Goal: Register for event/course

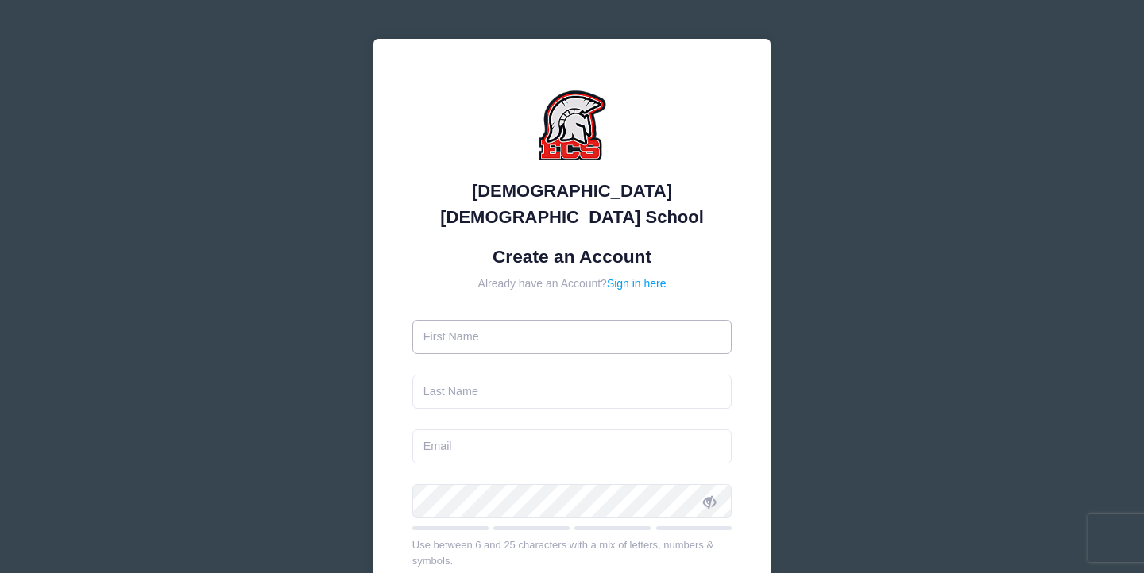
click at [480, 320] on input "text" at bounding box center [572, 337] width 320 height 34
type input "BRIANNA"
type input "MCDADE"
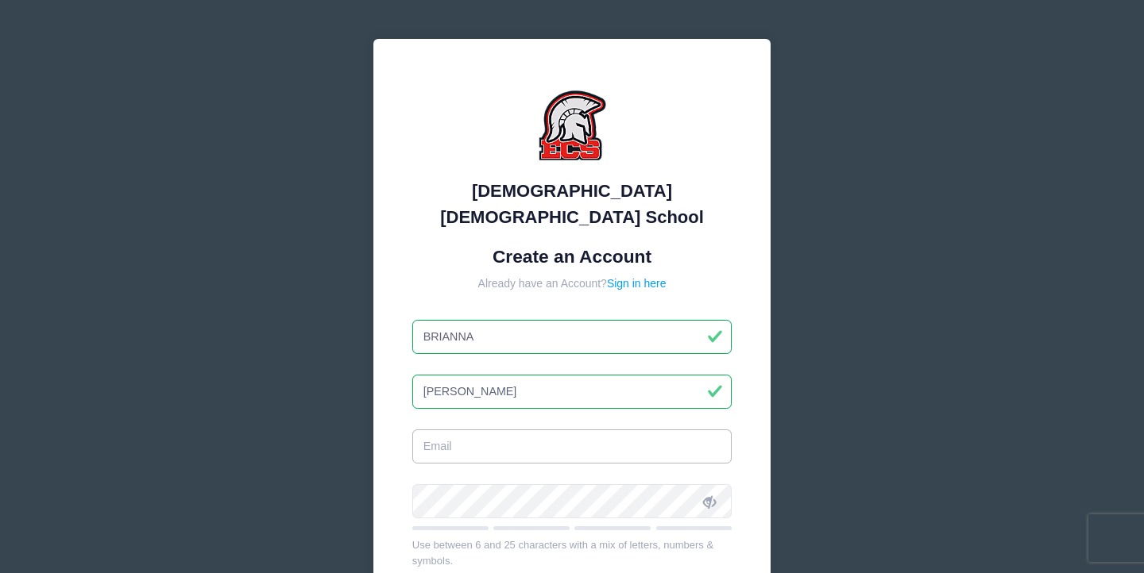
click at [482, 430] on input "email" at bounding box center [572, 447] width 320 height 34
type input "Bmmcdade16@gmail.com"
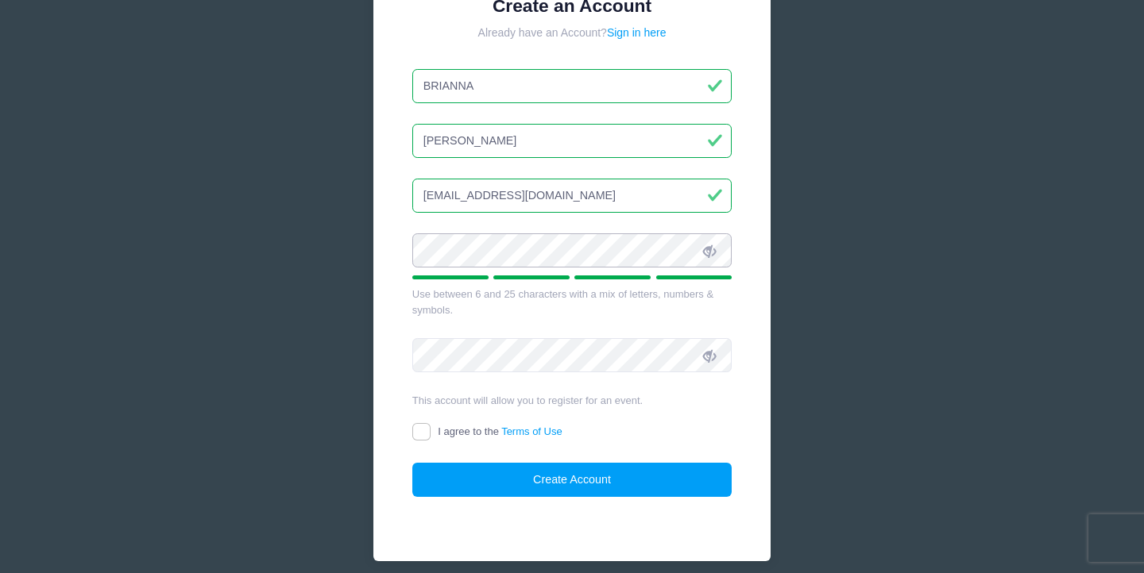
scroll to position [276, 0]
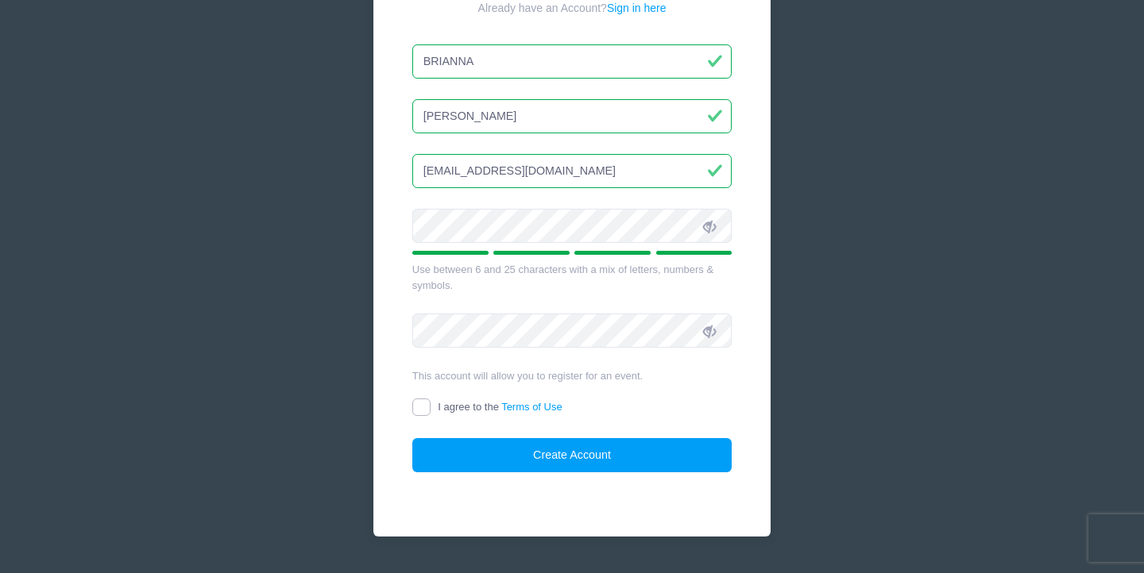
click at [420, 399] on input "I agree to the Terms of Use" at bounding box center [421, 408] width 18 height 18
checkbox input "true"
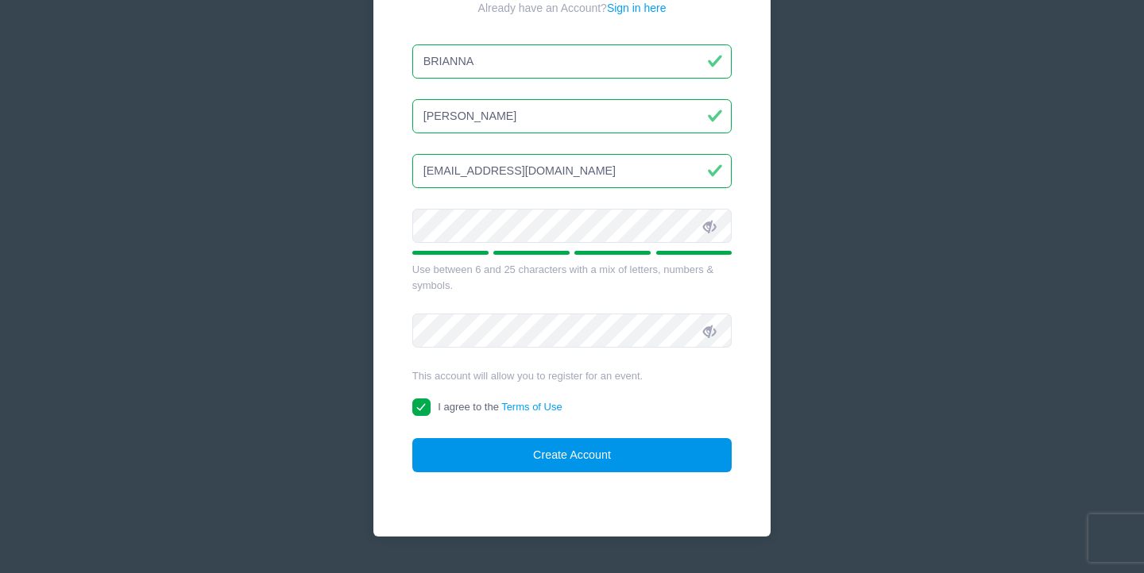
click at [468, 438] on button "Create Account" at bounding box center [572, 455] width 320 height 34
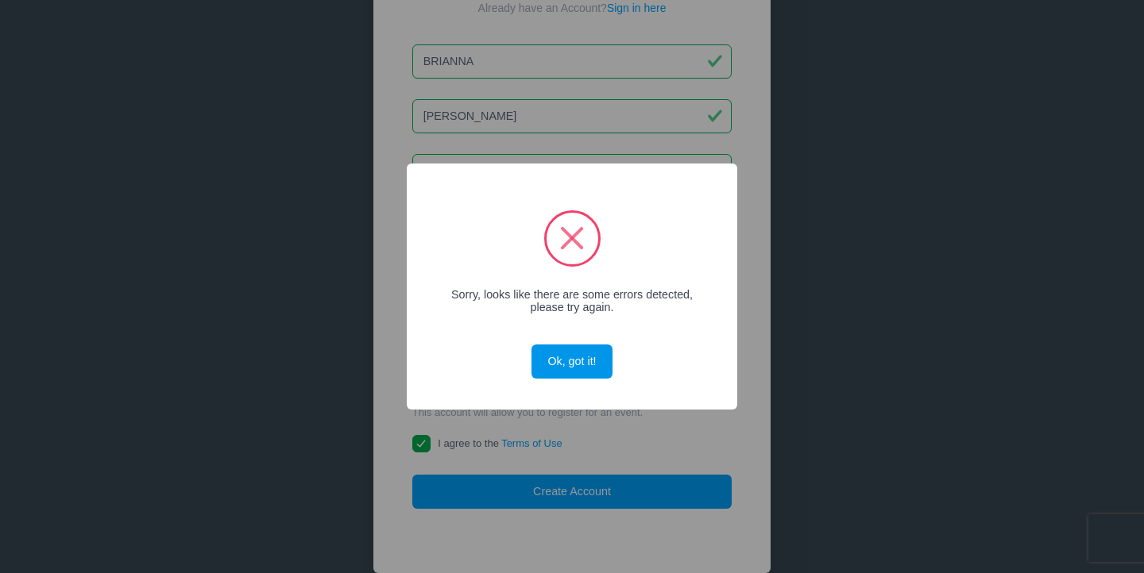
click at [566, 368] on button "Ok, got it!" at bounding box center [571, 362] width 81 height 34
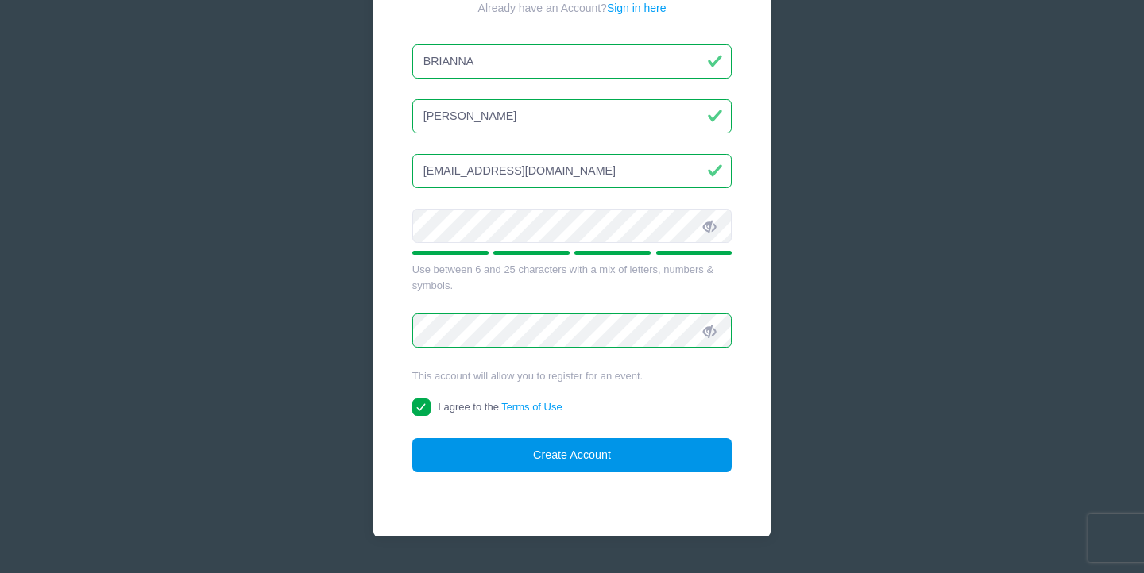
click at [536, 438] on button "Create Account" at bounding box center [572, 455] width 320 height 34
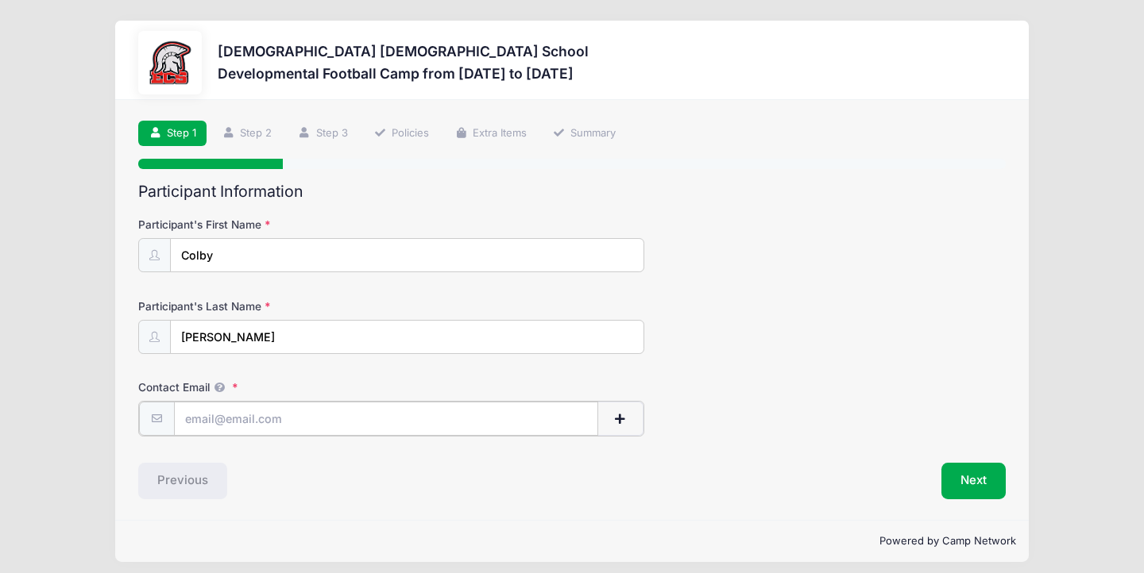
click at [251, 420] on input "Contact Email" at bounding box center [386, 419] width 425 height 34
type input "[EMAIL_ADDRESS][DOMAIN_NAME]"
click at [974, 479] on button "Next" at bounding box center [973, 479] width 64 height 37
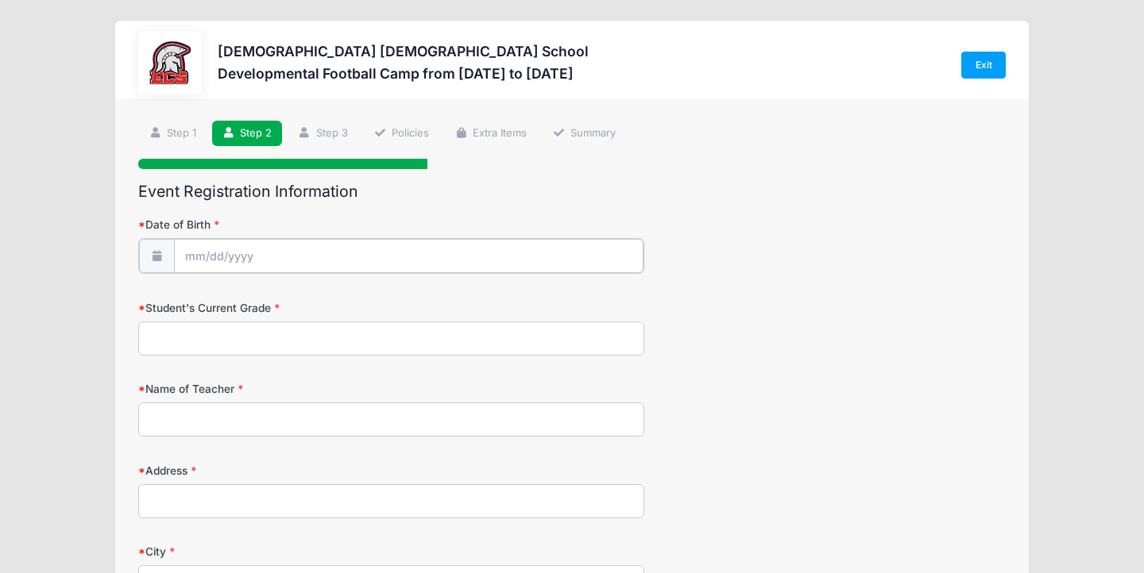
click at [266, 264] on input "Date of Birth" at bounding box center [408, 256] width 469 height 34
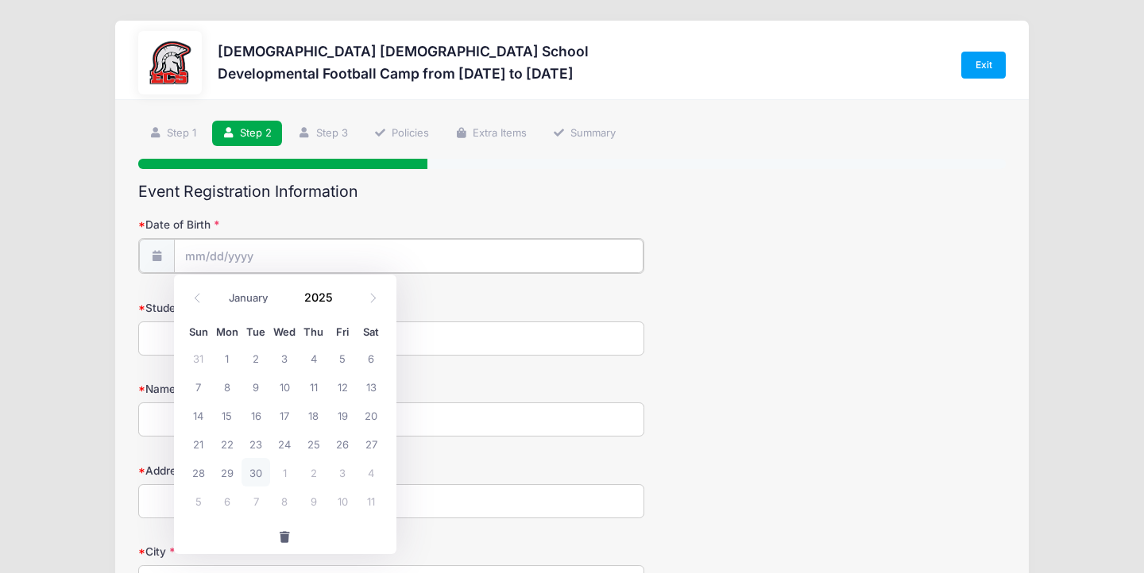
click at [245, 251] on input "Date of Birth" at bounding box center [408, 256] width 469 height 34
click at [197, 296] on icon at bounding box center [197, 298] width 10 height 10
select select "7"
click at [330, 297] on input "2025" at bounding box center [323, 298] width 52 height 24
click at [342, 303] on span at bounding box center [343, 304] width 11 height 12
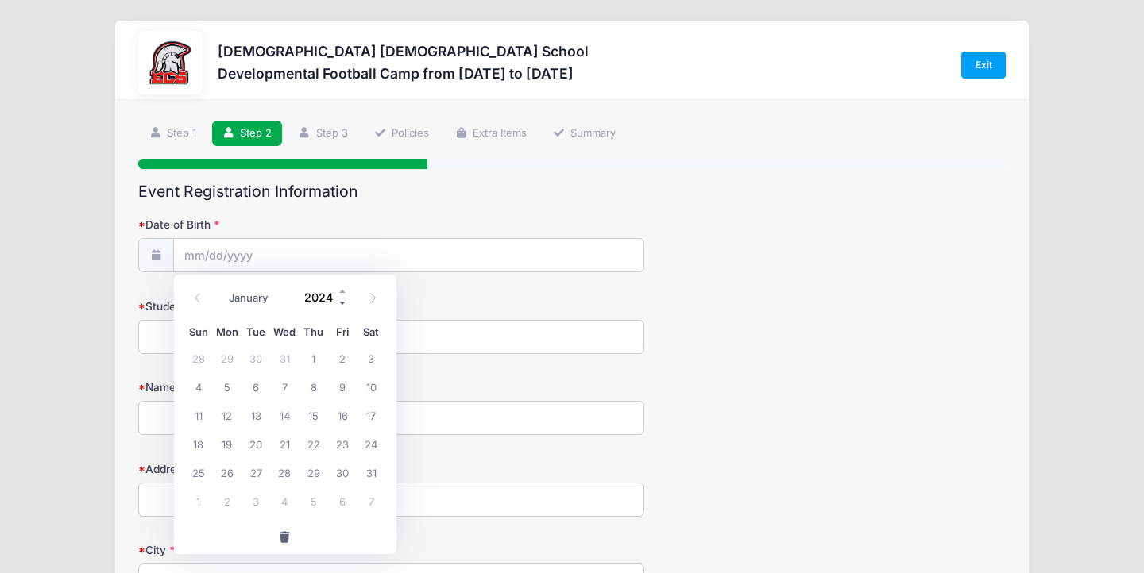
click at [342, 303] on span at bounding box center [343, 304] width 11 height 12
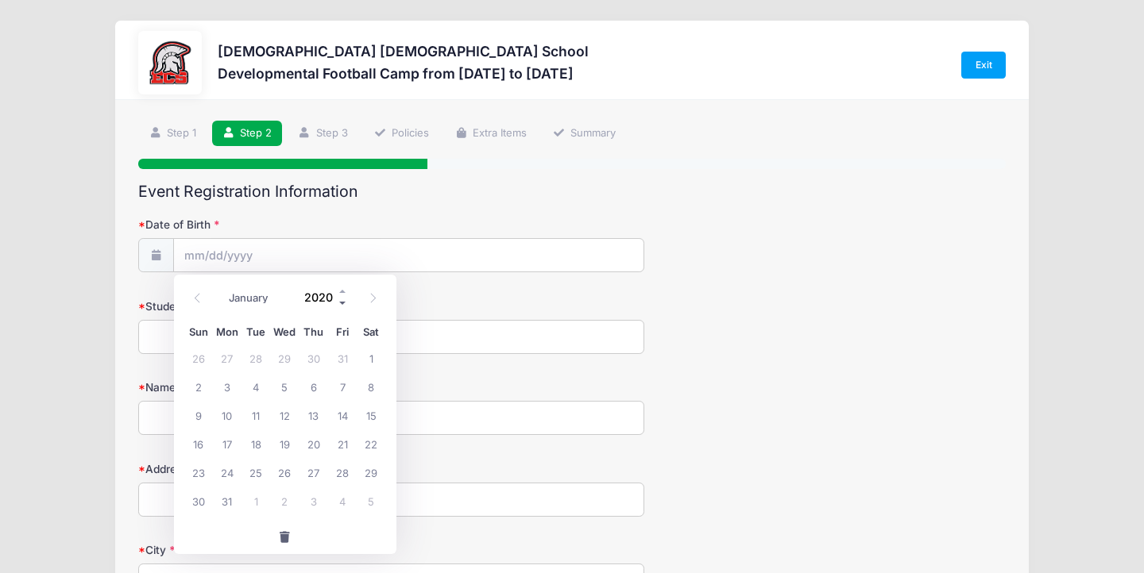
type input "2019"
click at [224, 446] on span "19" at bounding box center [227, 444] width 29 height 29
type input "08/19/2019"
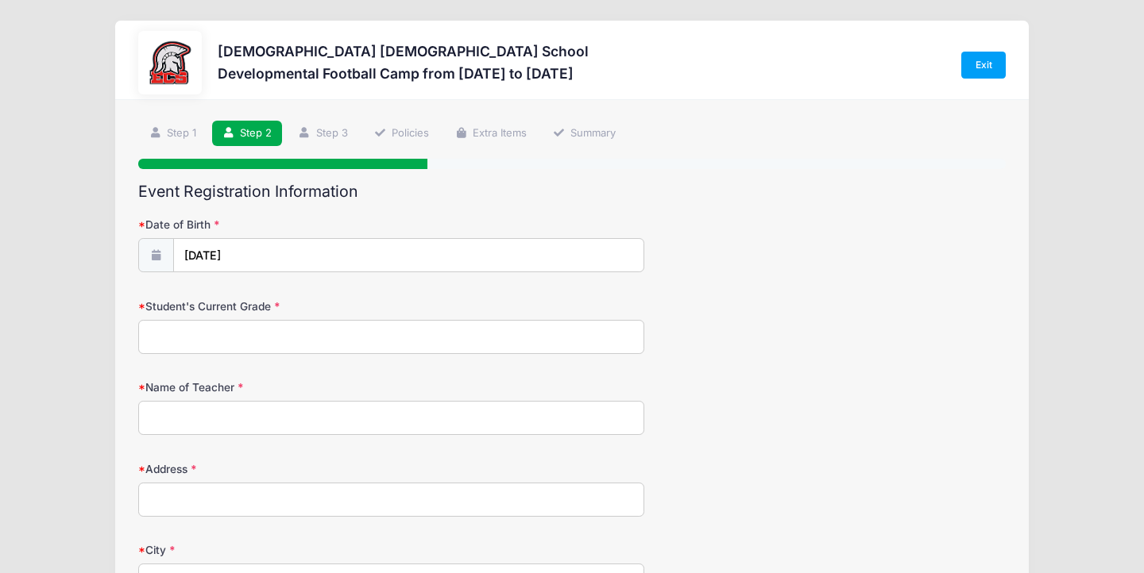
click at [210, 339] on input "Student's Current Grade" at bounding box center [391, 337] width 506 height 34
type input "1st"
click at [225, 423] on input "Name of Teacher" at bounding box center [391, 418] width 506 height 34
type input "Vinsand"
click at [234, 495] on input "Address" at bounding box center [391, 500] width 506 height 34
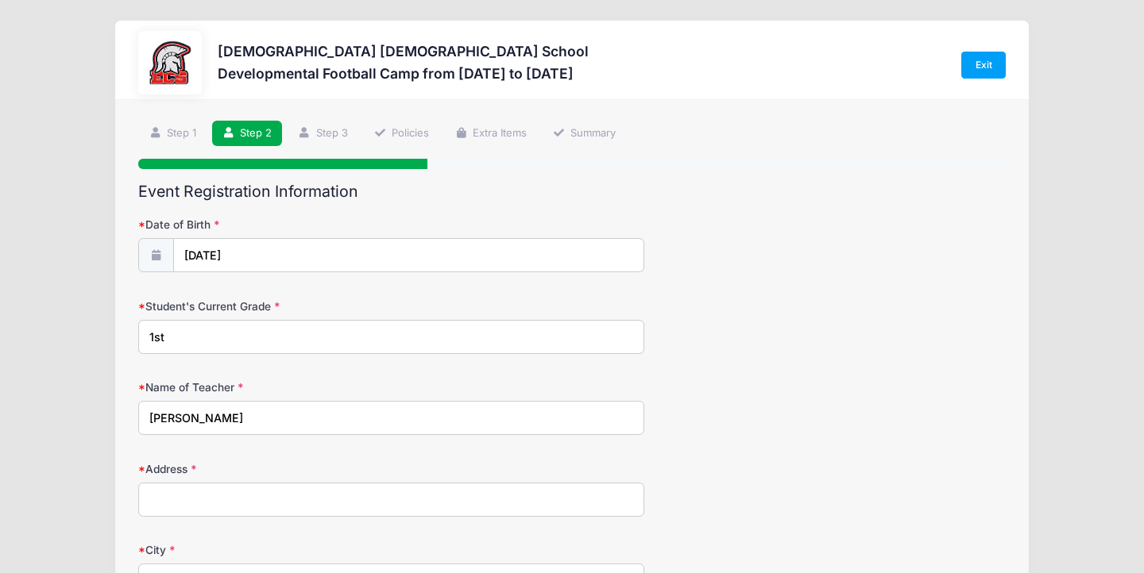
type input "6672 FAIRVIEW STREET"
type input "FORT MYERS"
select select "FL"
type input "33966"
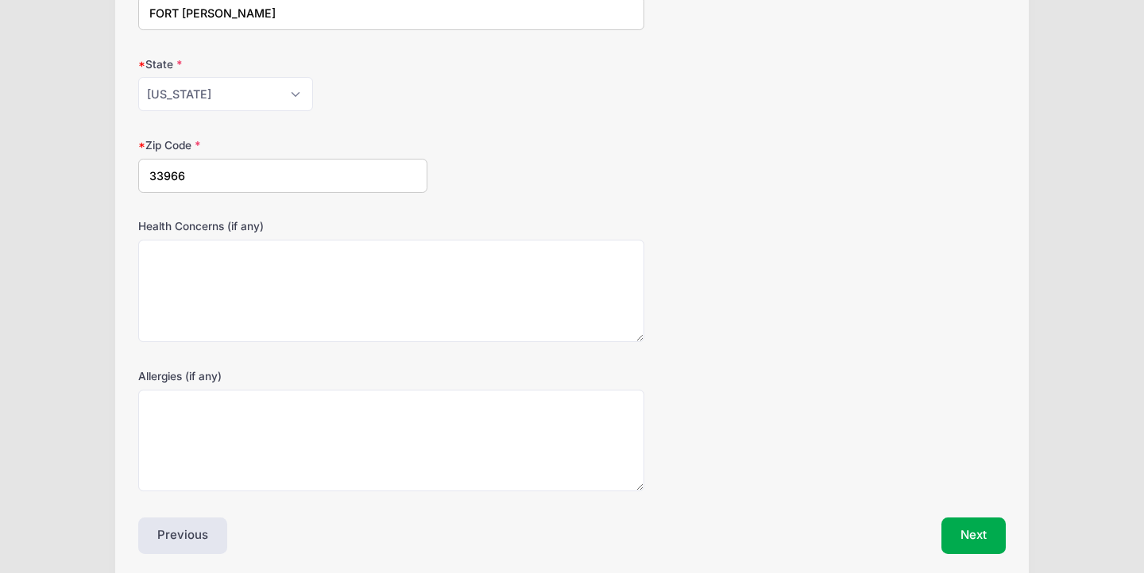
scroll to position [595, 0]
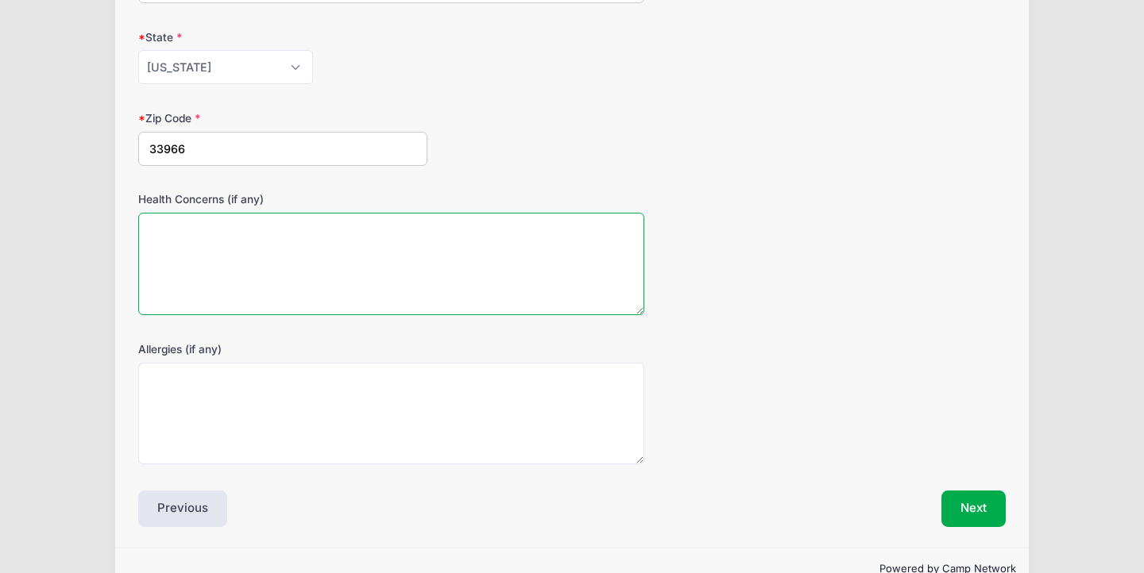
click at [226, 276] on textarea "Health Concerns (if any)" at bounding box center [391, 264] width 506 height 102
type textarea "none"
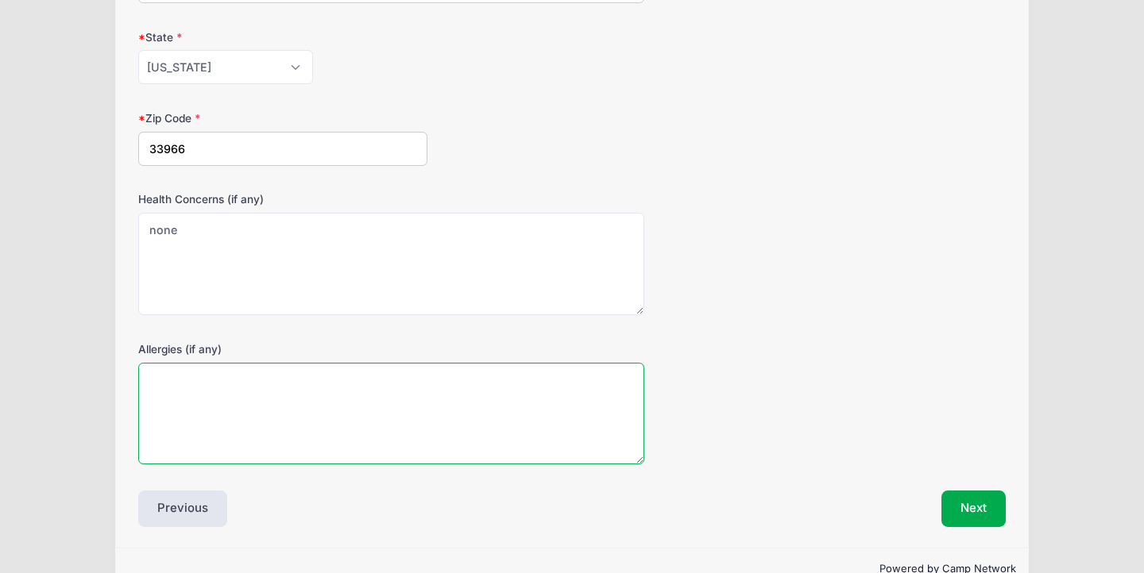
click at [239, 401] on textarea "Allergies (if any)" at bounding box center [391, 414] width 506 height 102
type textarea "none"
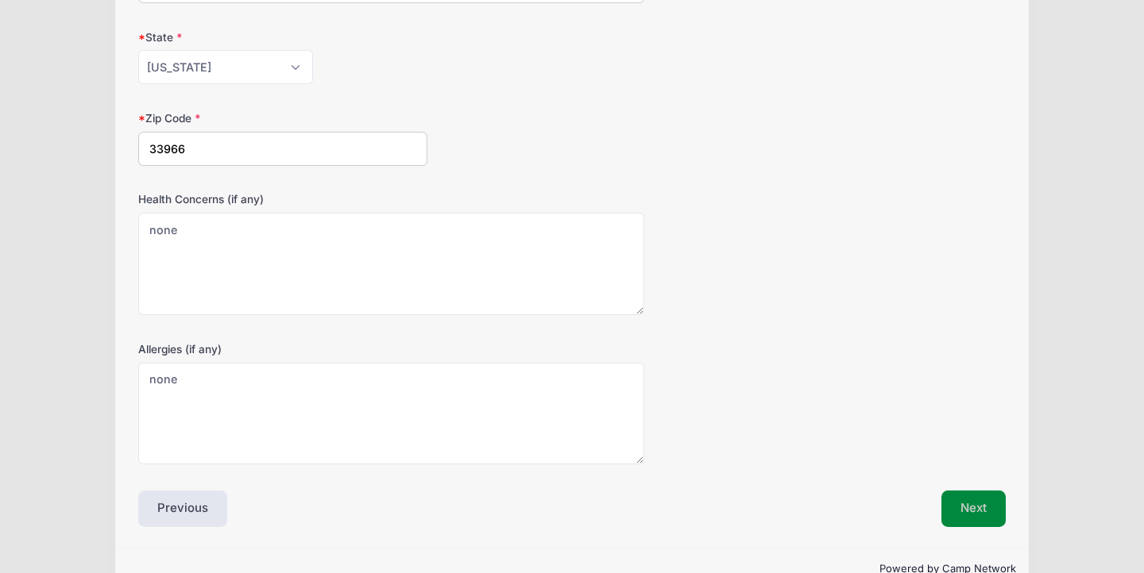
click at [963, 506] on button "Next" at bounding box center [973, 509] width 64 height 37
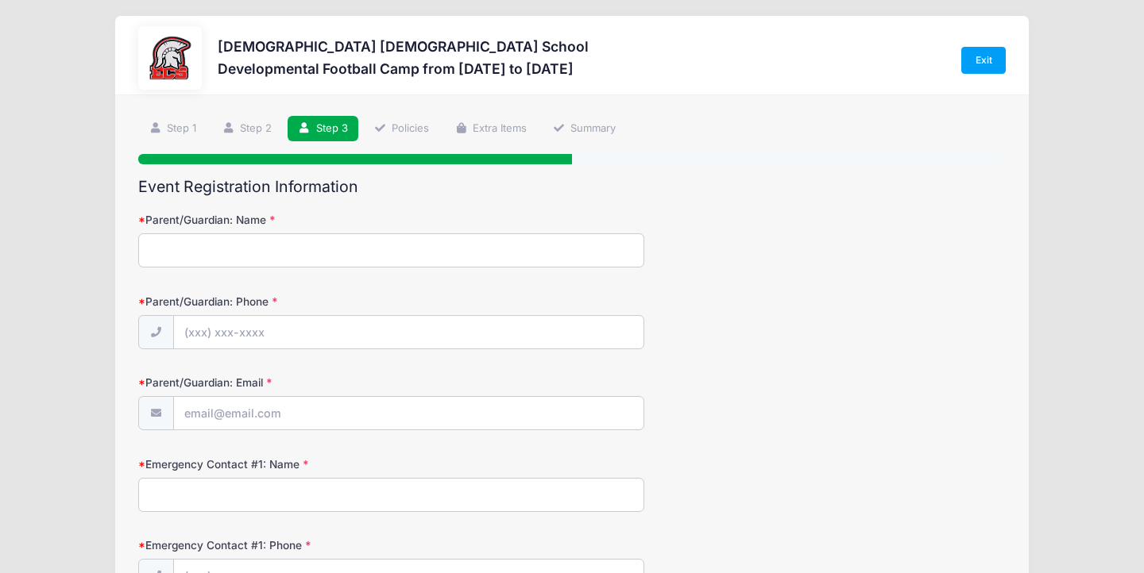
scroll to position [0, 0]
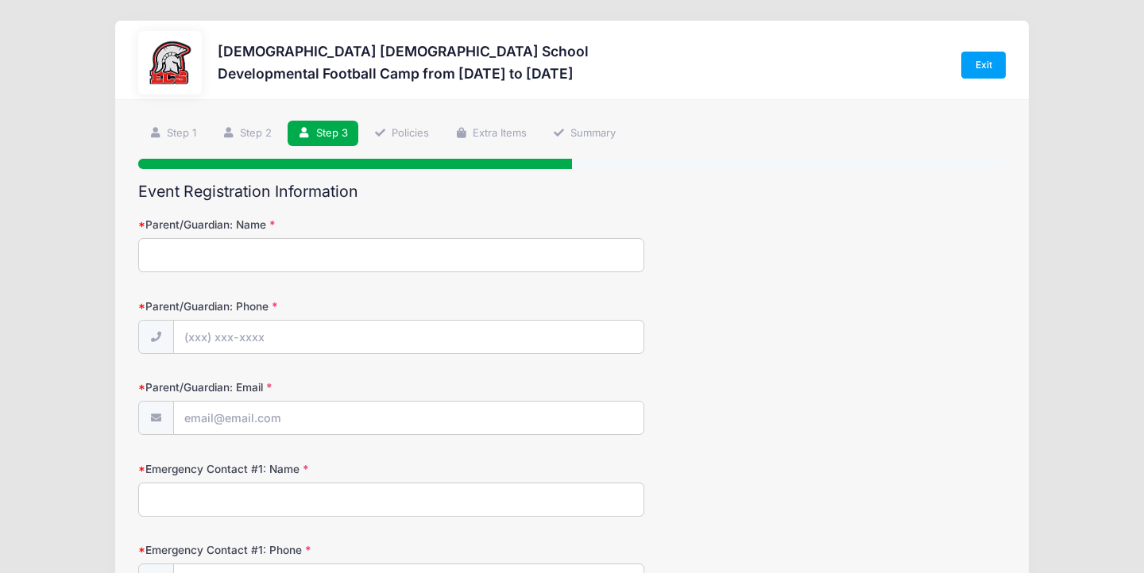
click at [405, 249] on input "Parent/Guardian: Name" at bounding box center [391, 255] width 506 height 34
type input "BRIANNA MCDADE"
click at [256, 338] on input "Parent/Guardian: Phone" at bounding box center [408, 338] width 469 height 34
type input "(239) 233-9284"
click at [247, 423] on input "Parent/Guardian: Email" at bounding box center [408, 419] width 469 height 34
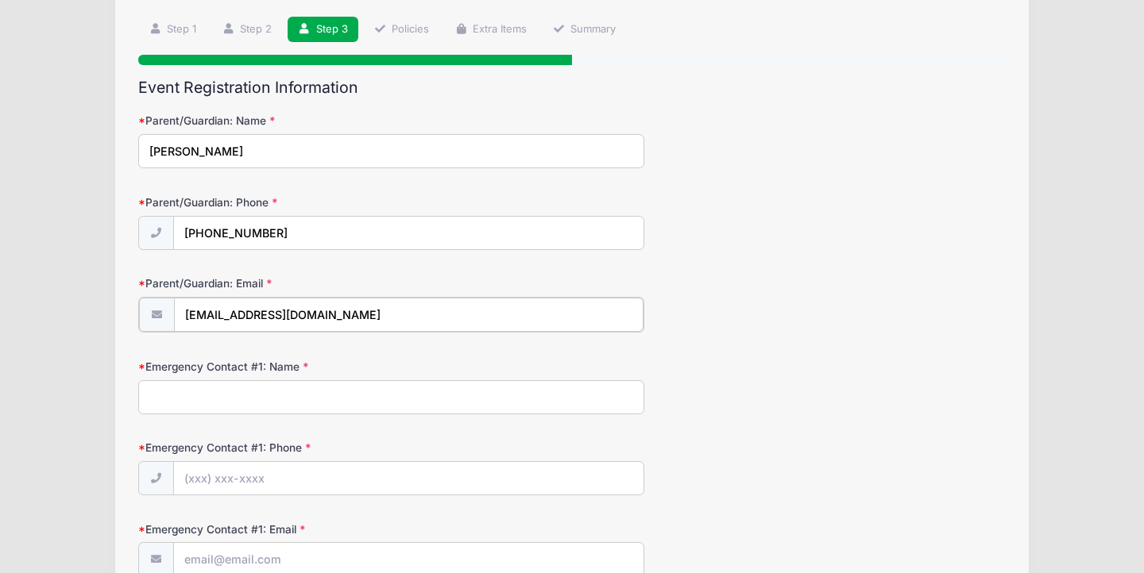
scroll to position [126, 0]
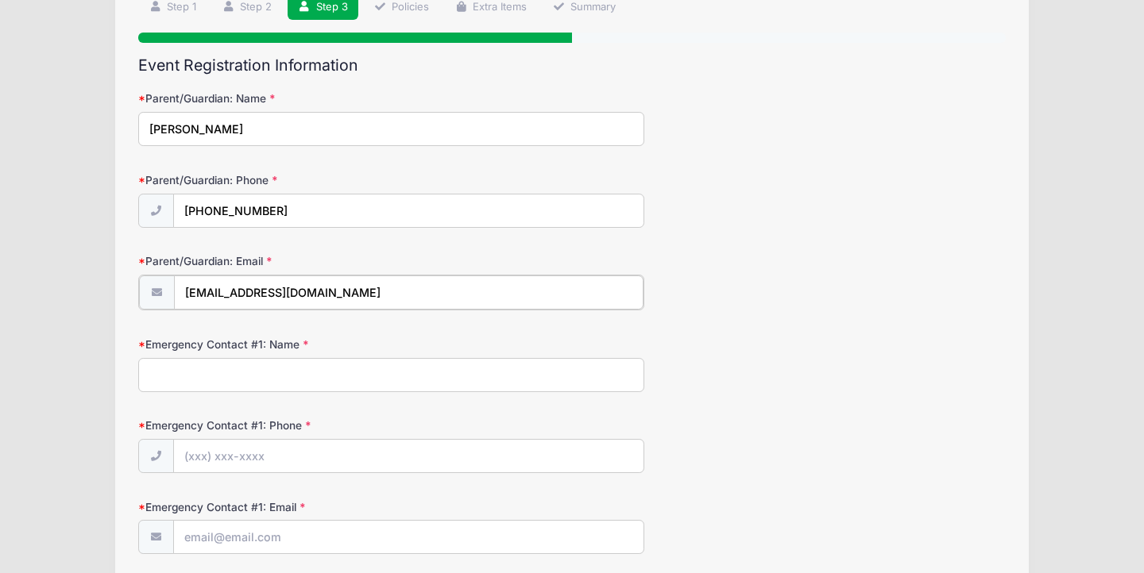
type input "Bmmcdade16@Gmail.com"
click at [237, 383] on input "Emergency Contact #1: Name" at bounding box center [391, 374] width 506 height 34
type input "R"
type input "BRIANNA MCDADE"
click at [269, 458] on input "Emergency Contact #1: Phone" at bounding box center [408, 455] width 469 height 34
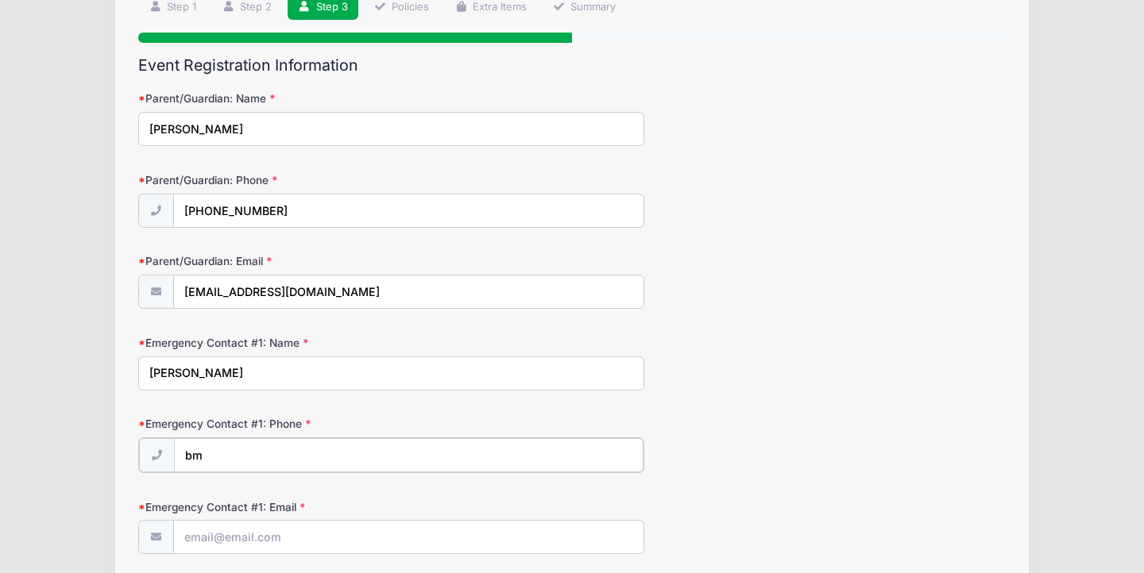
type input "b"
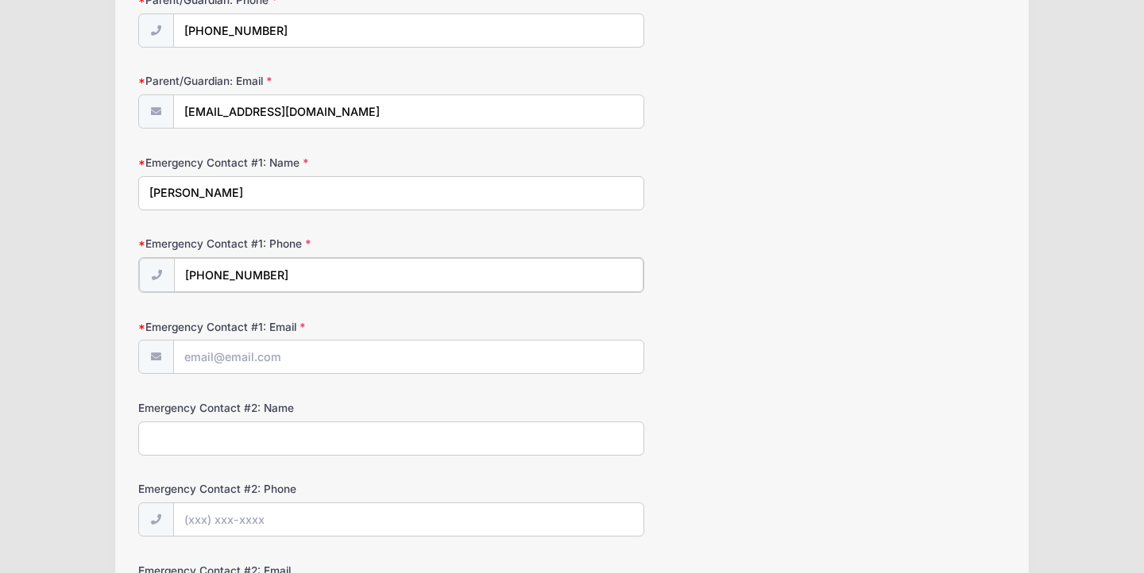
scroll to position [315, 0]
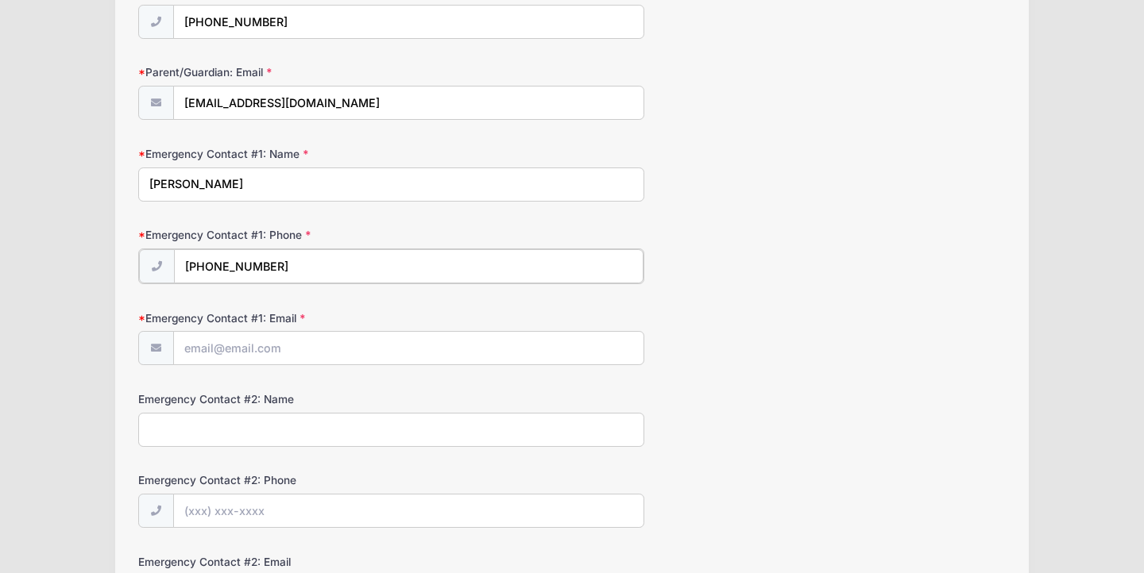
type input "(239) 233-9284"
click at [253, 353] on input "Emergency Contact #1: Email" at bounding box center [408, 347] width 469 height 34
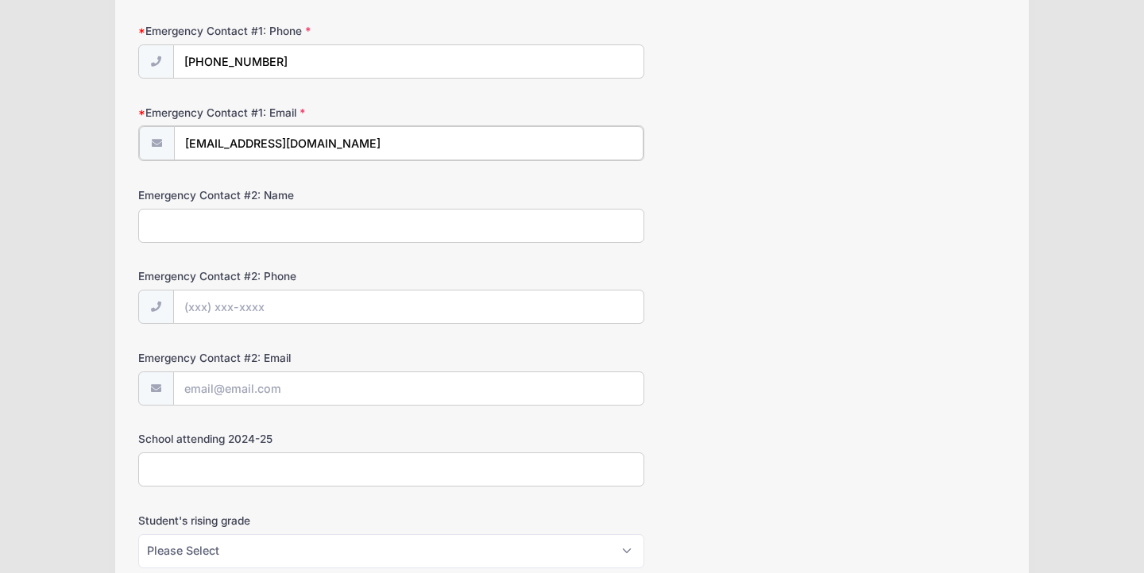
scroll to position [513, 0]
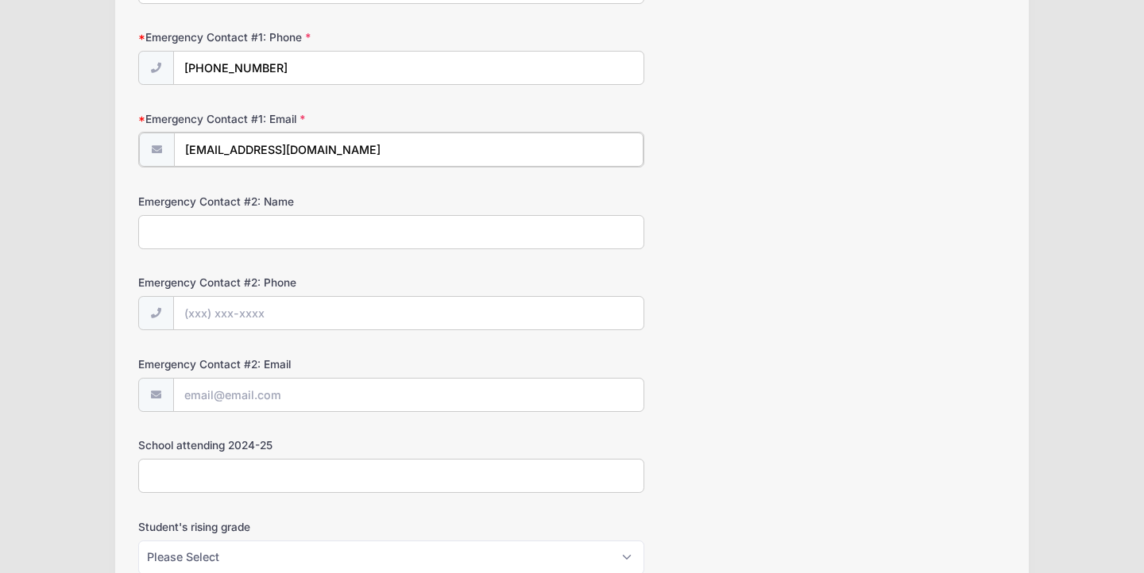
type input "[EMAIL_ADDRESS][DOMAIN_NAME]"
click at [234, 230] on input "Emergency Contact #2: Name" at bounding box center [391, 231] width 506 height 34
type input "Ryan McDade"
click at [252, 314] on input "Emergency Contact #2: Phone" at bounding box center [408, 312] width 469 height 34
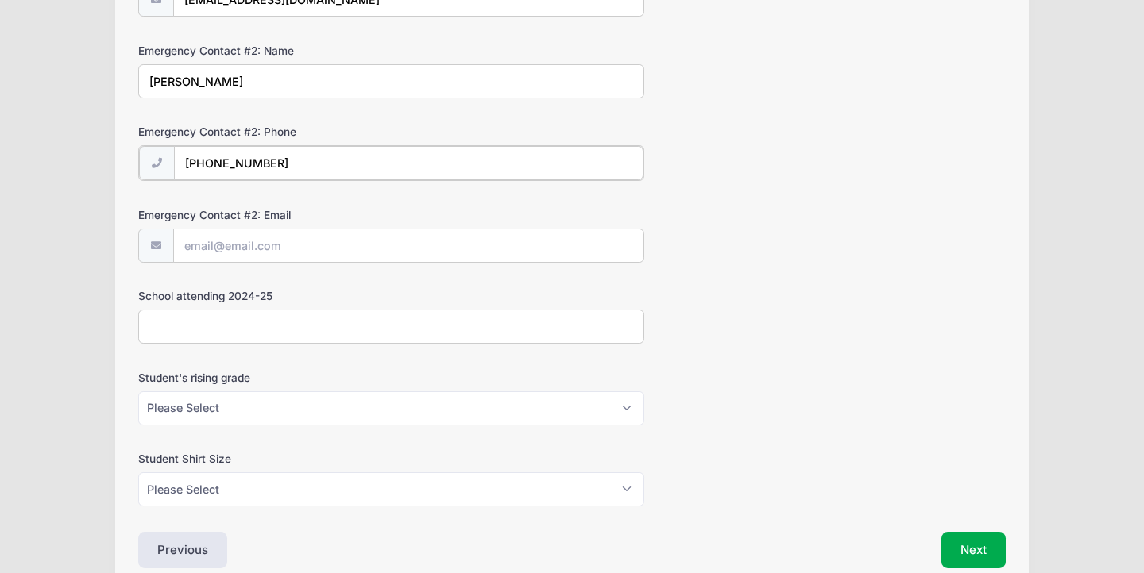
scroll to position [664, 0]
type input "(239) 989-5256"
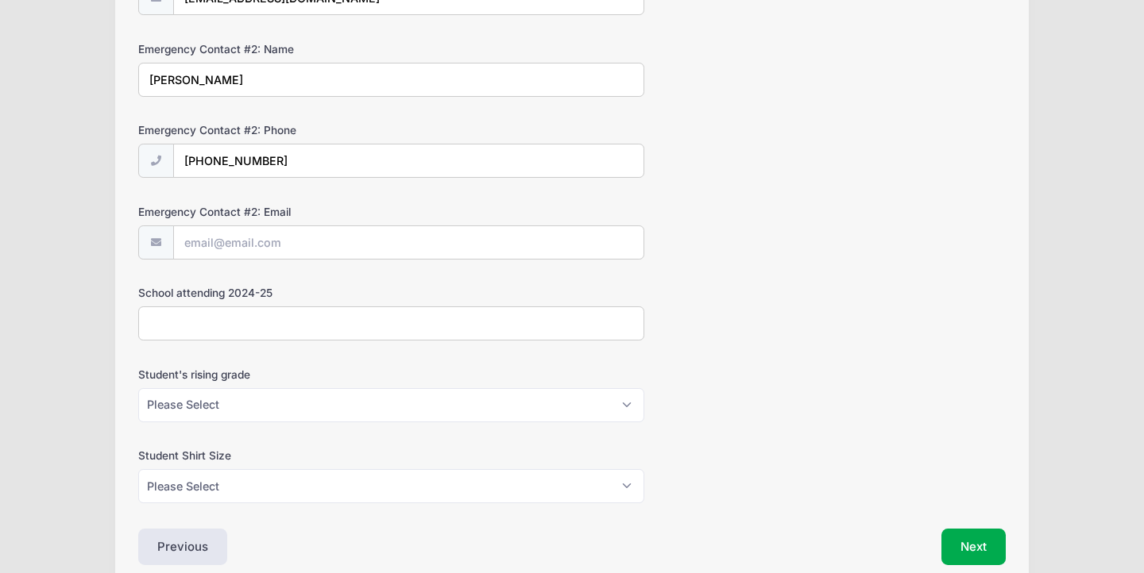
click at [237, 323] on input "School attending 2024-25" at bounding box center [391, 324] width 506 height 34
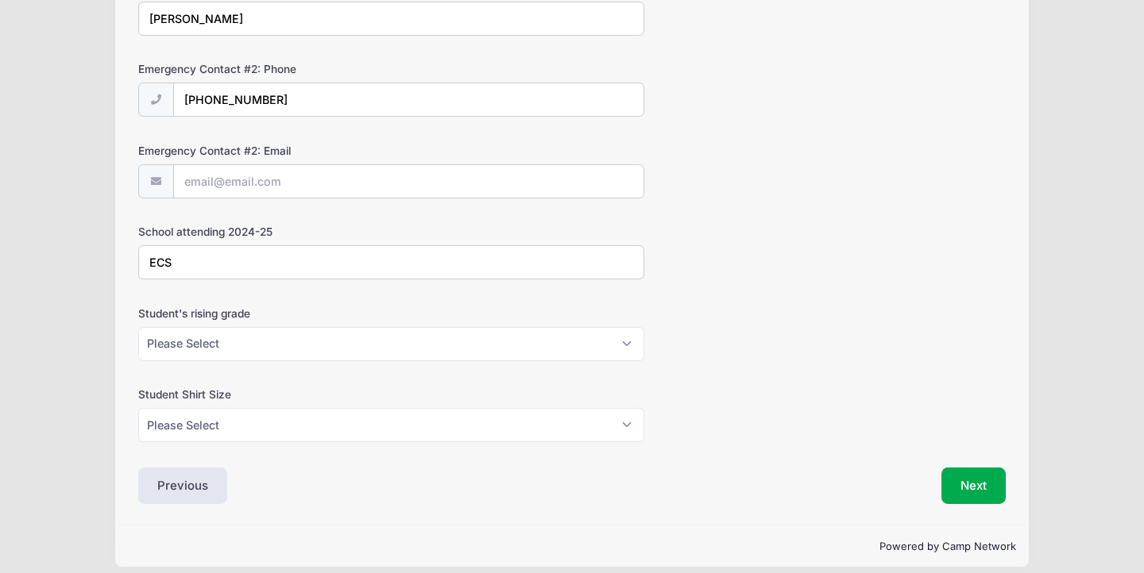
scroll to position [739, 0]
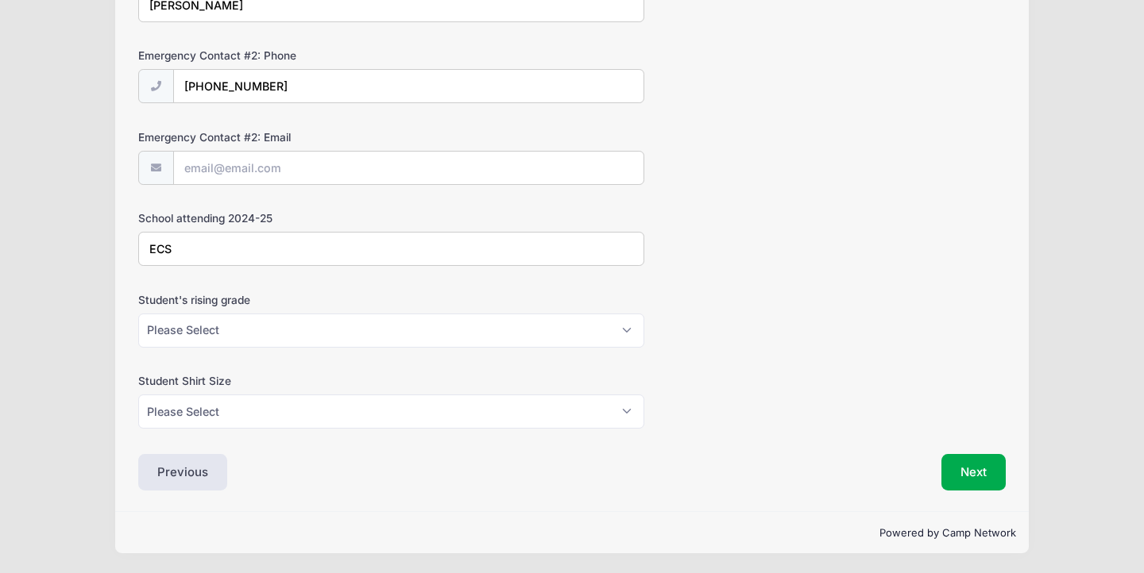
type input "ECS"
click at [225, 334] on select "Please Select K5 1st 2nd 3rd 4th 5th 6th 7th 8th" at bounding box center [391, 331] width 506 height 34
select select "2nd"
click at [214, 412] on select "Please Select XS S M L XL XXL" at bounding box center [391, 412] width 506 height 34
select select "S"
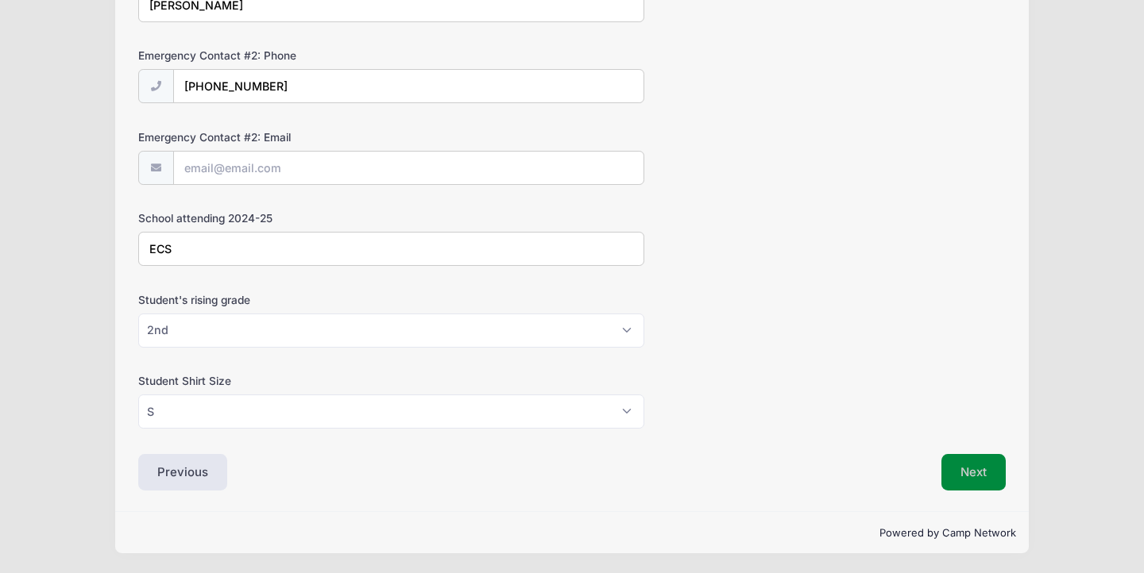
click at [973, 472] on button "Next" at bounding box center [973, 472] width 64 height 37
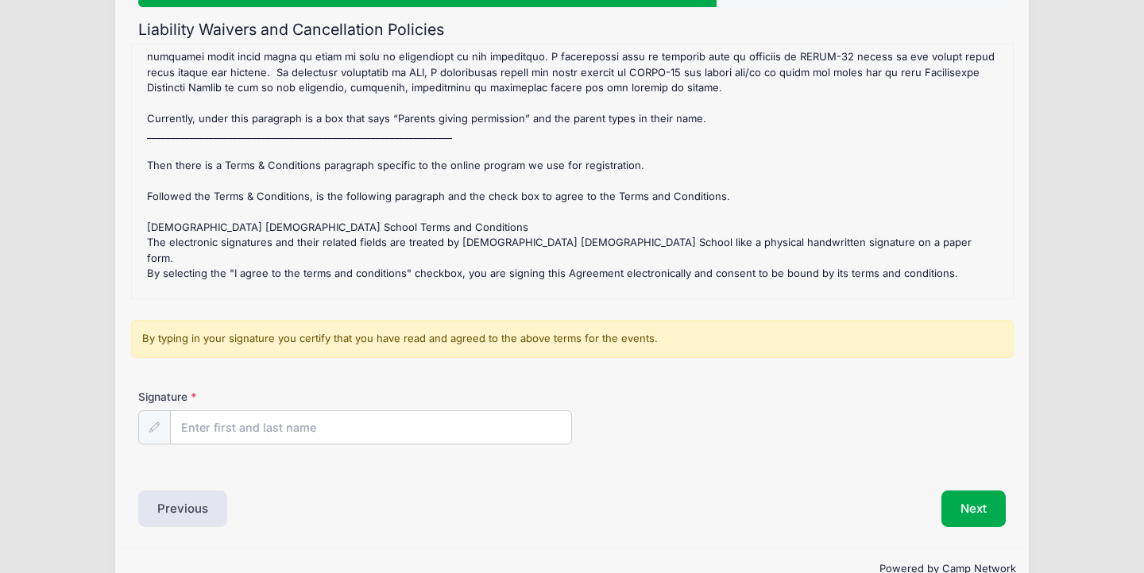
scroll to position [199, 0]
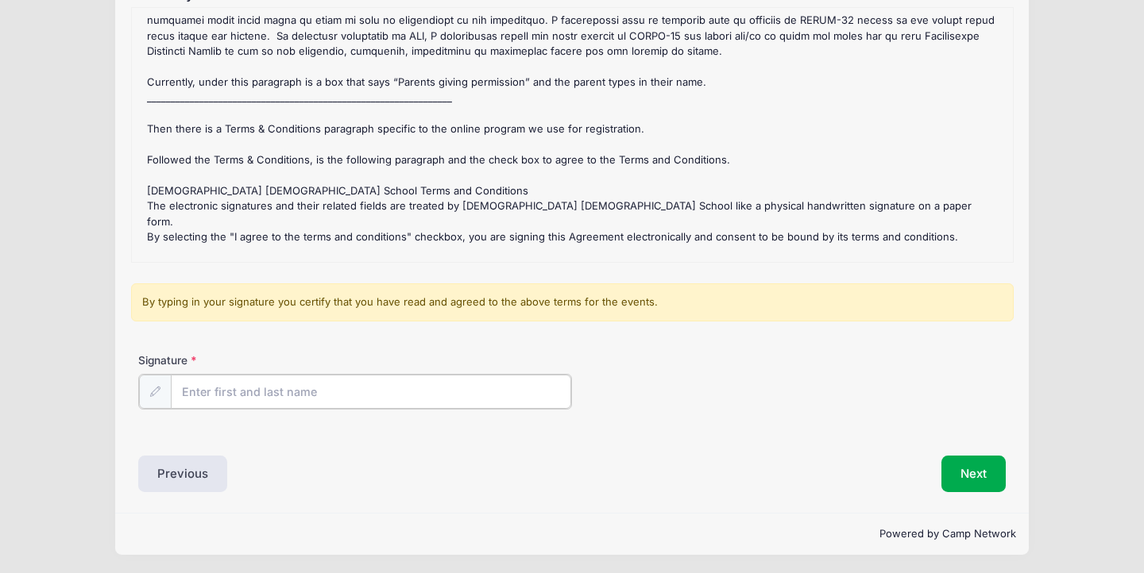
click at [274, 396] on input "Signature" at bounding box center [371, 392] width 400 height 34
type input "Brianna McDade"
click at [665, 392] on div "Signature Brianna McDade" at bounding box center [571, 381] width 867 height 56
click at [971, 469] on button "Next" at bounding box center [973, 472] width 64 height 37
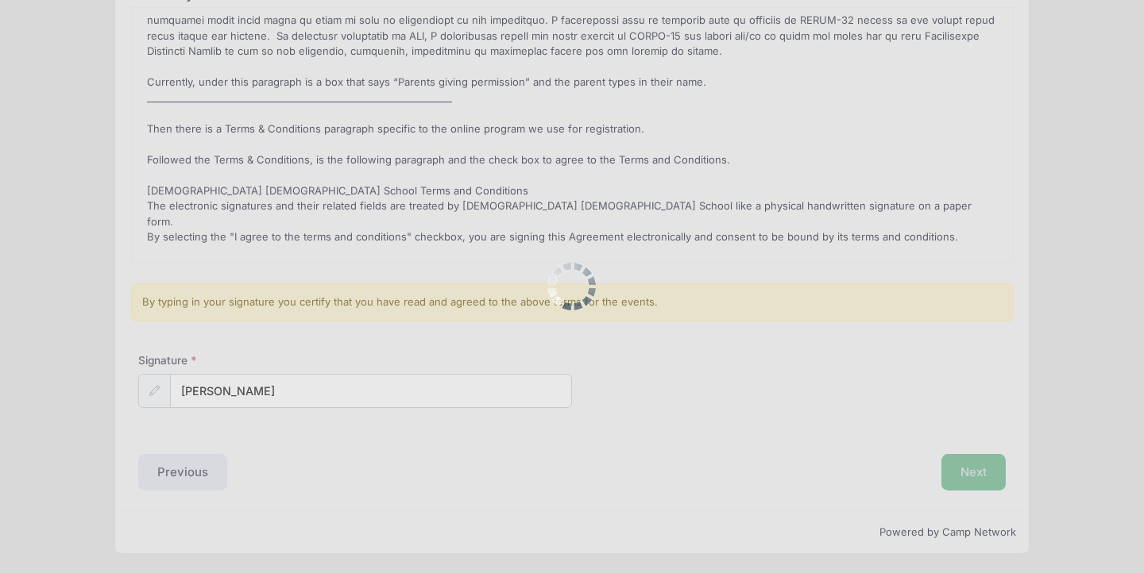
scroll to position [0, 0]
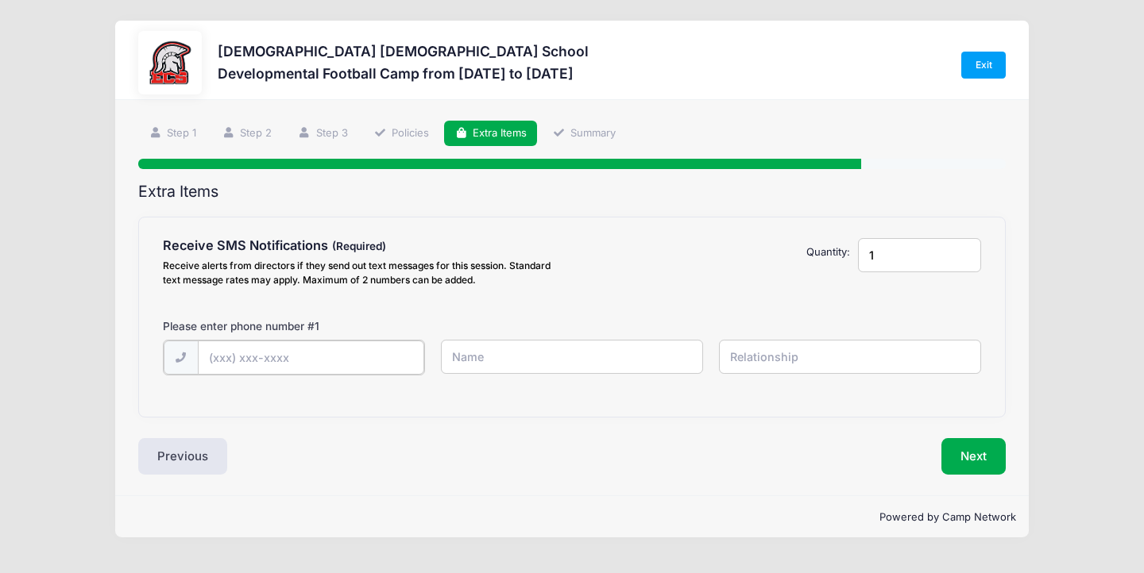
click at [328, 349] on input "text" at bounding box center [311, 358] width 226 height 34
type input "(239) 233-9284"
click at [619, 370] on input "text" at bounding box center [572, 357] width 263 height 34
type input "BRIANNA MCDADE"
click at [783, 365] on input "text" at bounding box center [850, 357] width 263 height 34
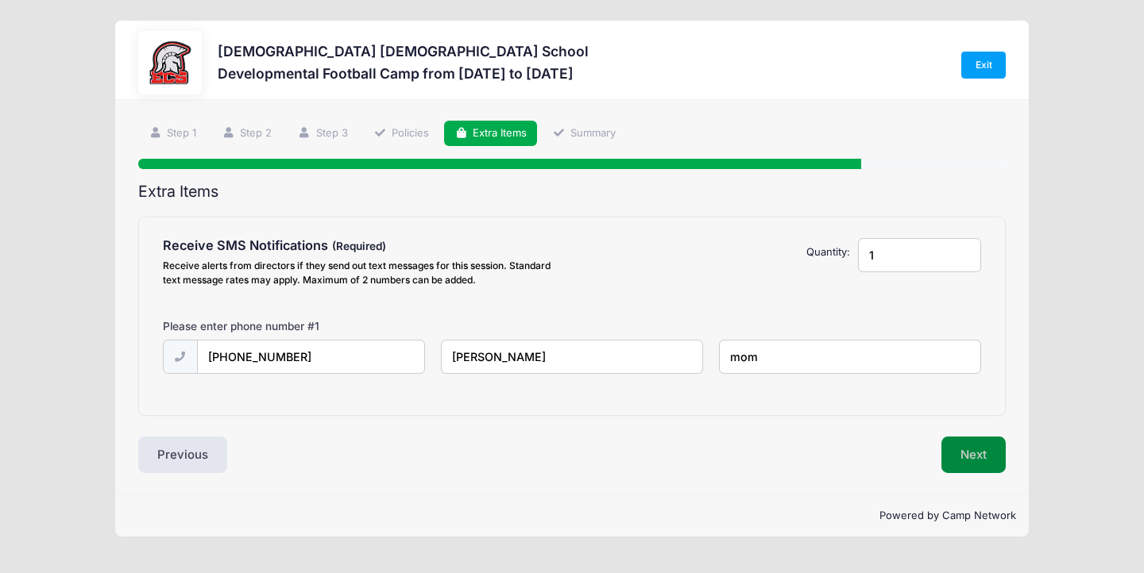
type input "mom"
click at [975, 462] on button "Next" at bounding box center [973, 455] width 64 height 37
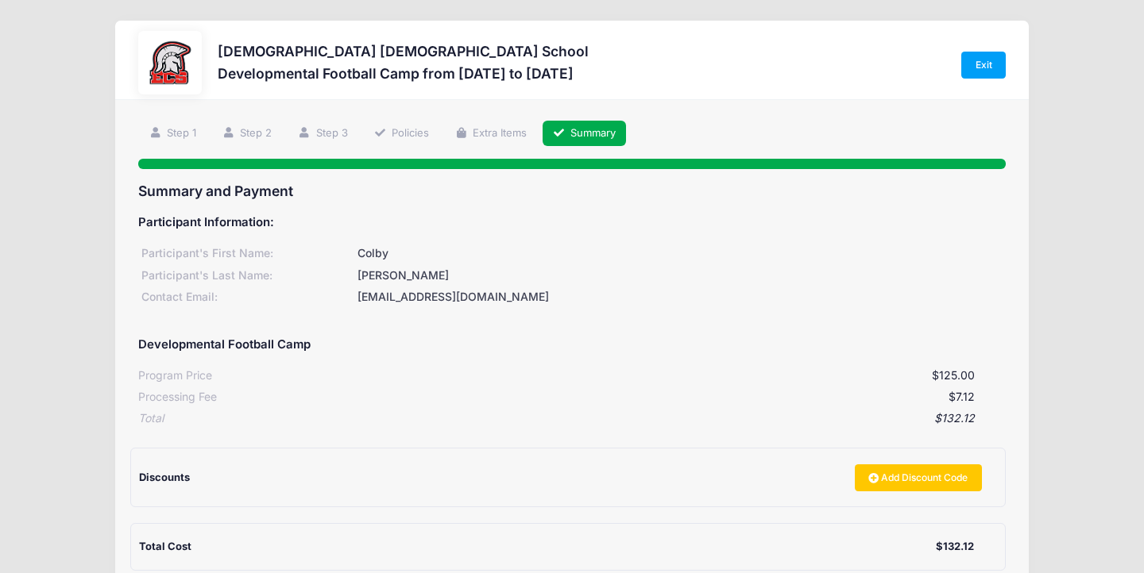
scroll to position [180, 0]
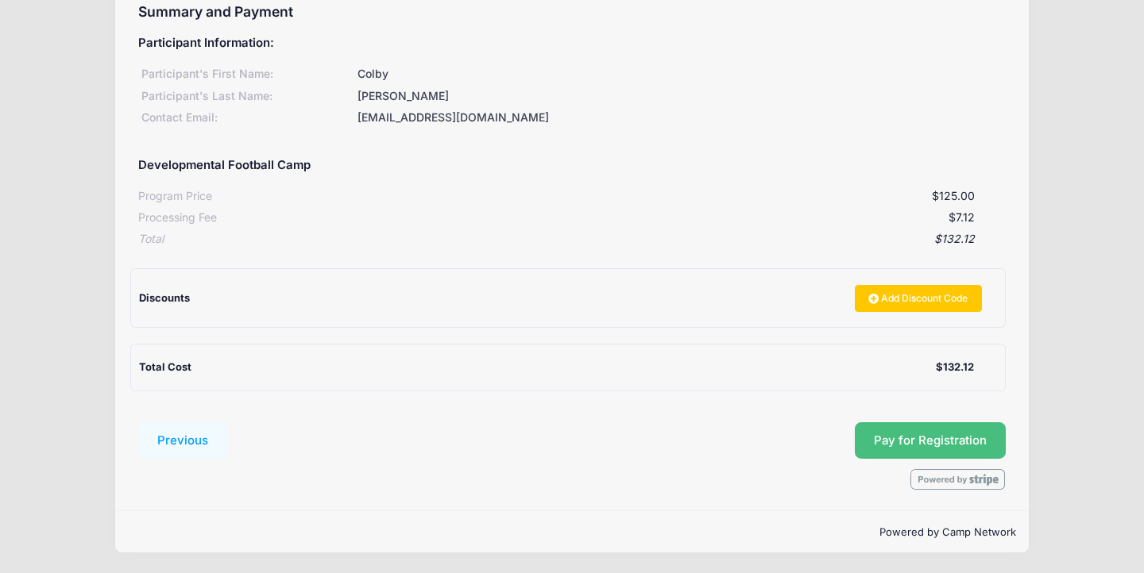
click at [936, 442] on button "Pay for Registration" at bounding box center [930, 441] width 151 height 37
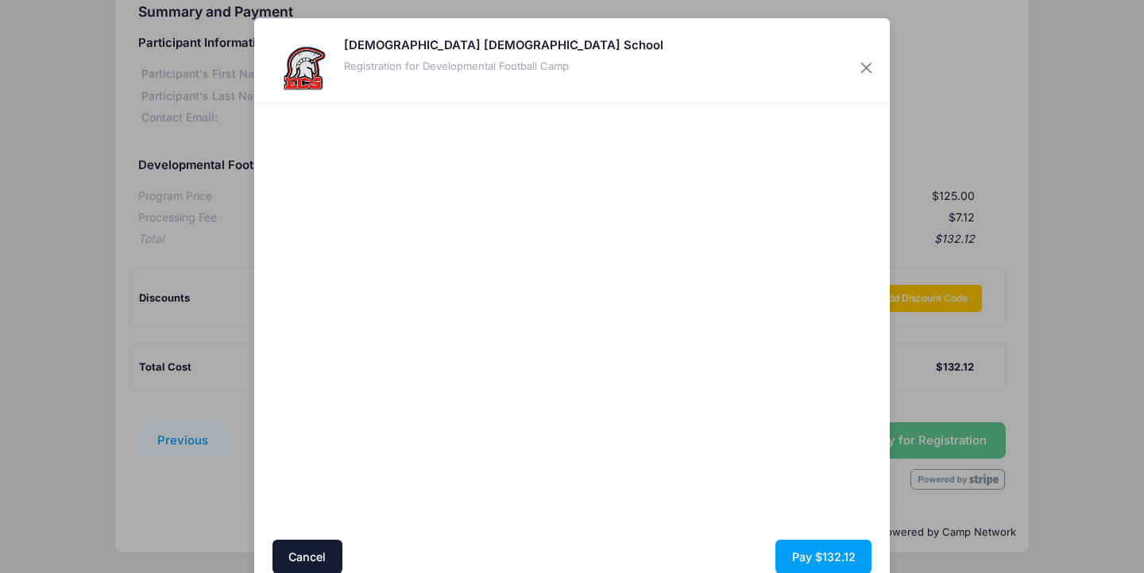
scroll to position [68, 0]
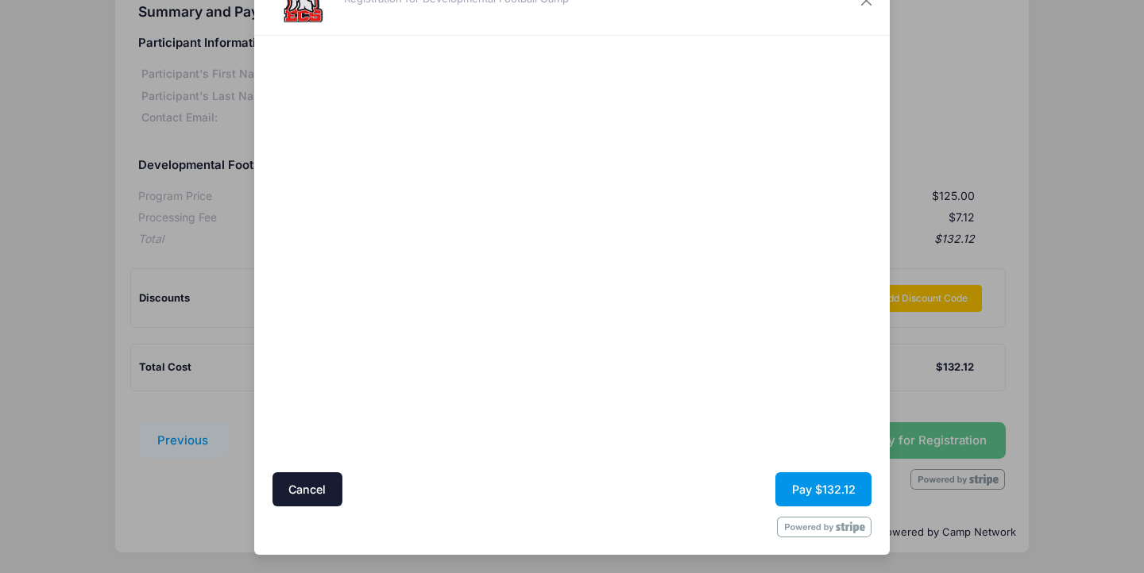
click at [842, 490] on button "Pay $132.12" at bounding box center [823, 490] width 96 height 34
click at [802, 482] on button "Pay $132.12" at bounding box center [823, 490] width 96 height 34
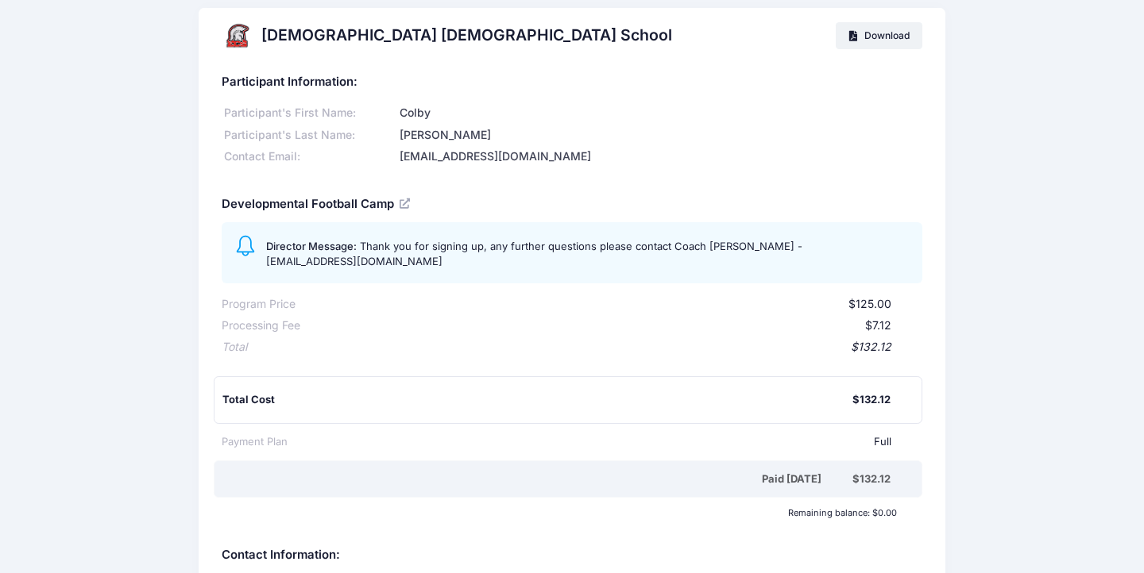
scroll to position [15, 0]
